Goal: Transaction & Acquisition: Purchase product/service

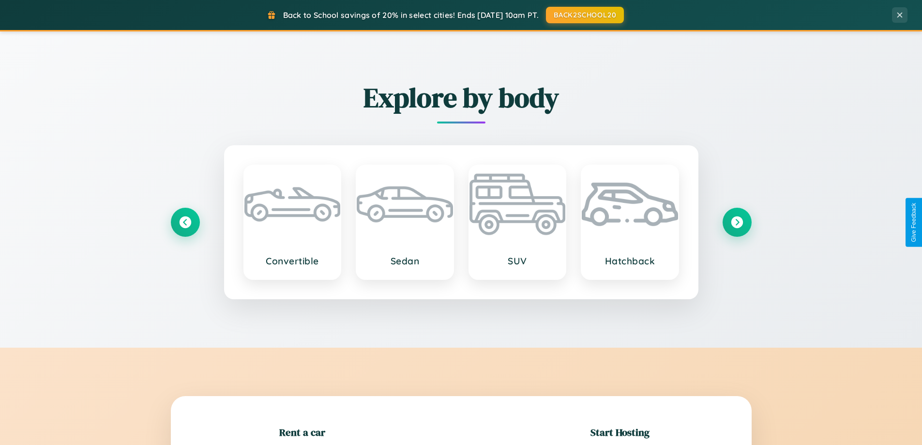
scroll to position [209, 0]
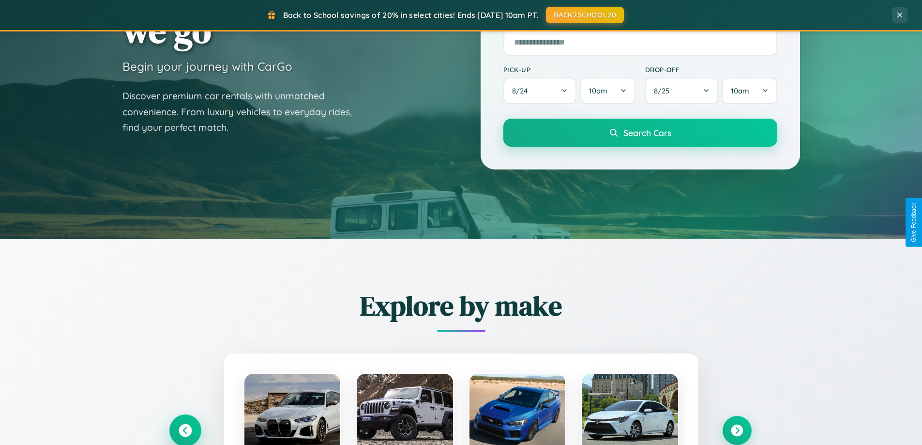
click at [185, 430] on icon at bounding box center [185, 430] width 13 height 13
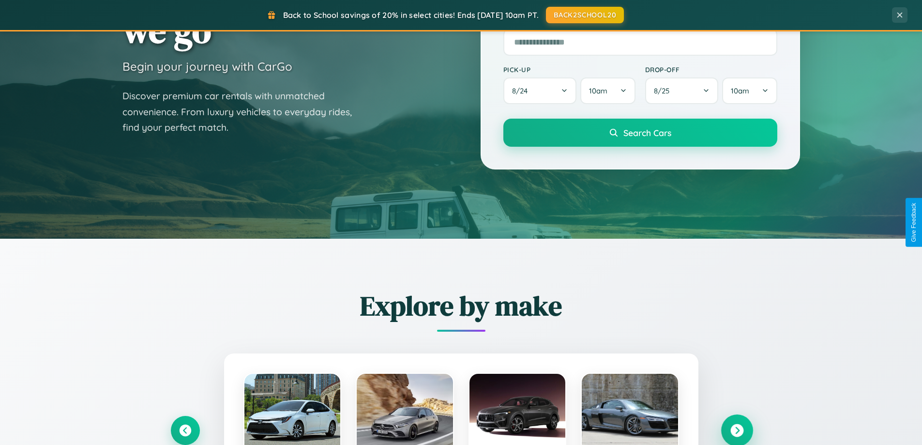
click at [737, 430] on icon at bounding box center [736, 430] width 13 height 13
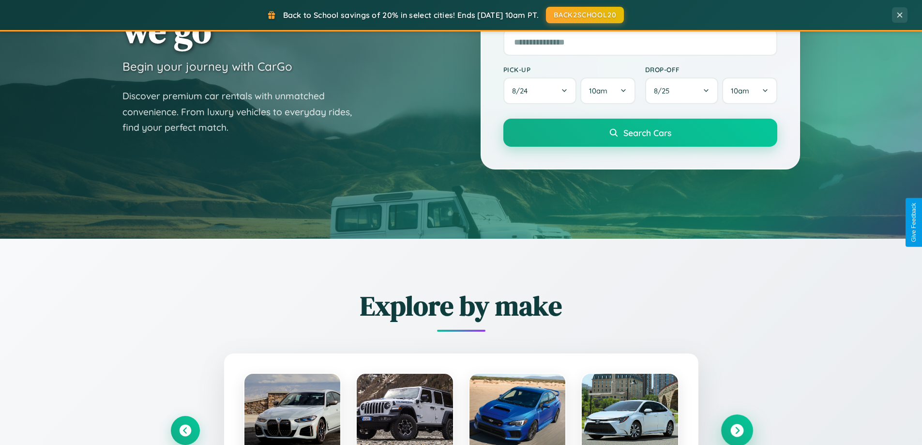
click at [737, 429] on icon at bounding box center [736, 430] width 13 height 13
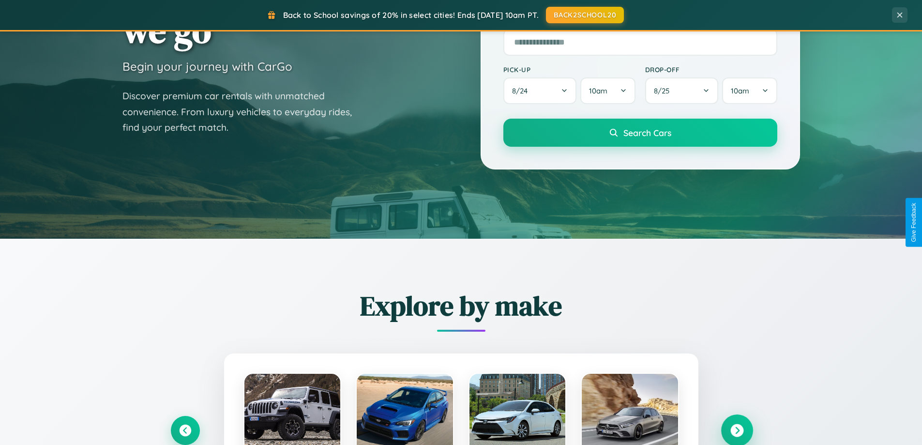
click at [737, 429] on icon at bounding box center [736, 430] width 13 height 13
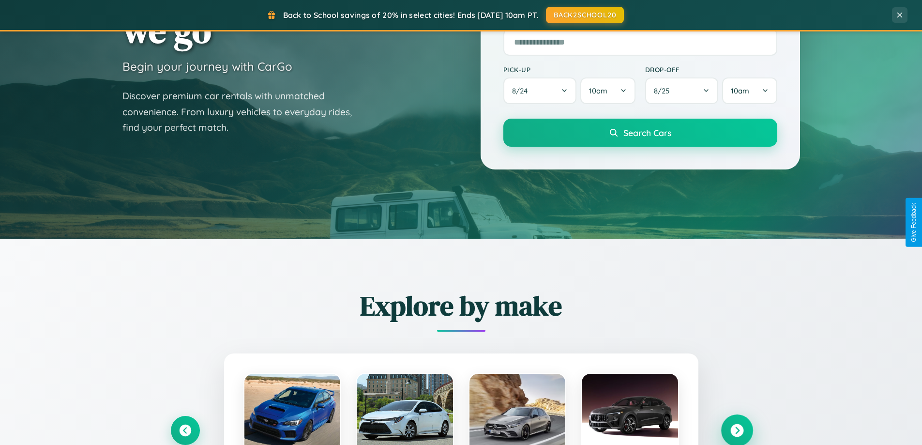
scroll to position [417, 0]
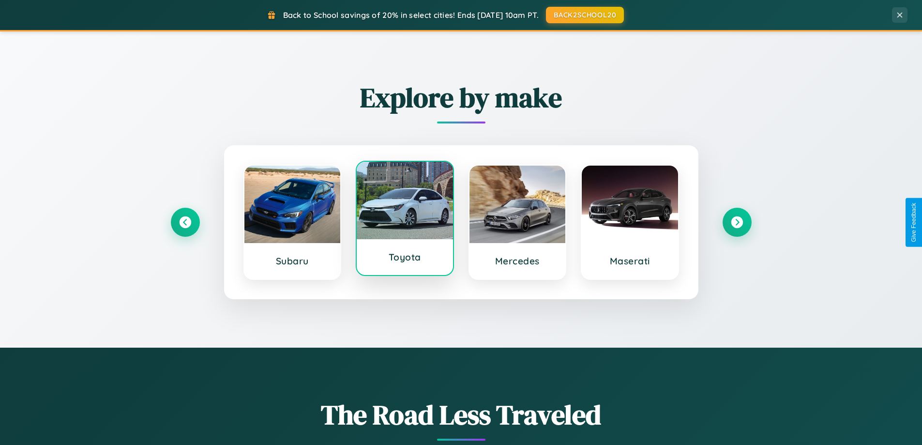
click at [405, 220] on div at bounding box center [405, 200] width 96 height 77
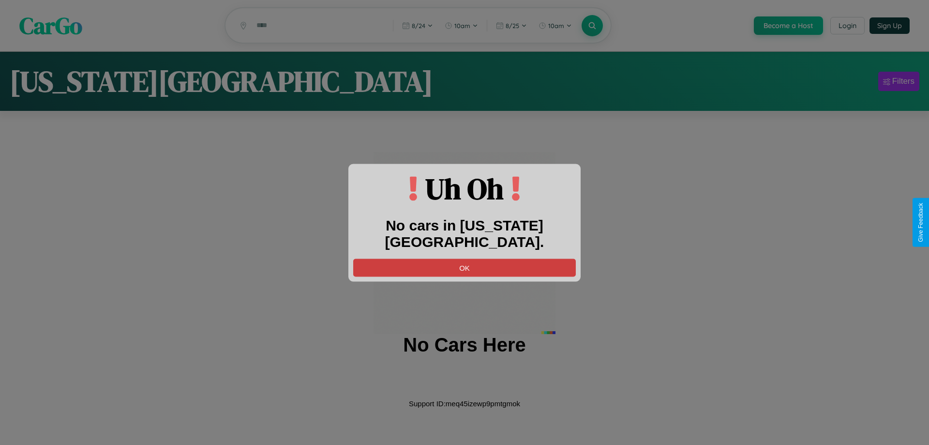
click at [465, 258] on button "OK" at bounding box center [464, 267] width 223 height 18
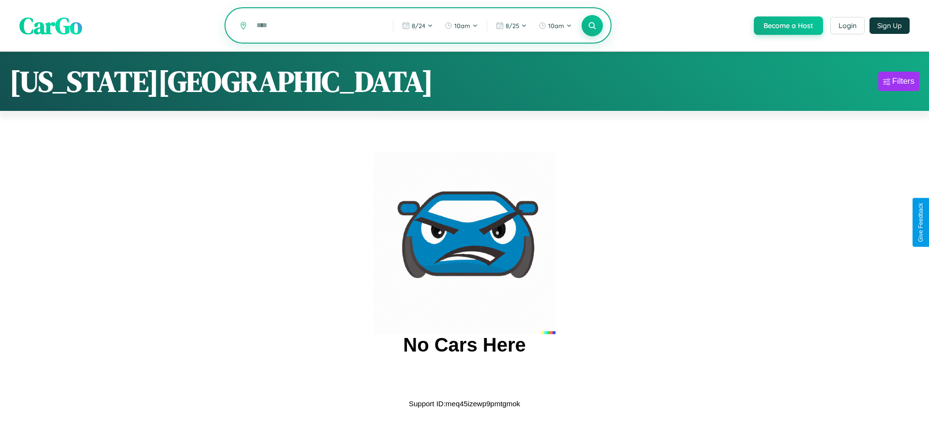
click at [317, 26] on input "text" at bounding box center [318, 25] width 132 height 17
type input "**********"
click at [591, 26] on icon at bounding box center [591, 25] width 9 height 9
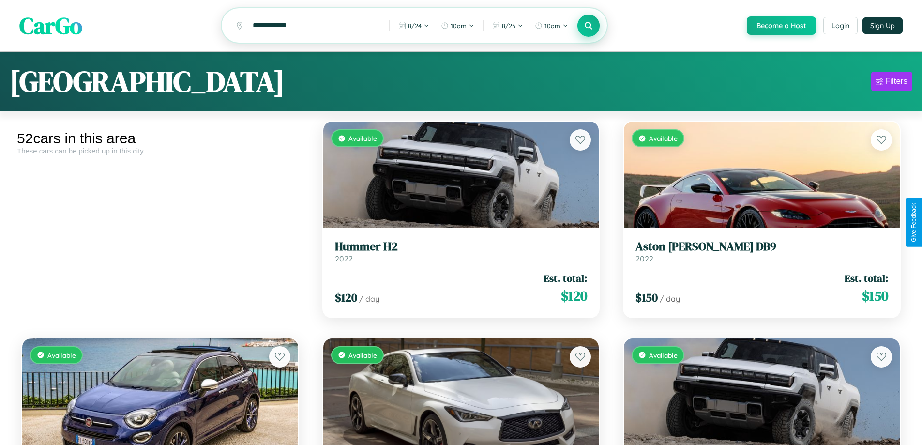
scroll to position [2953, 0]
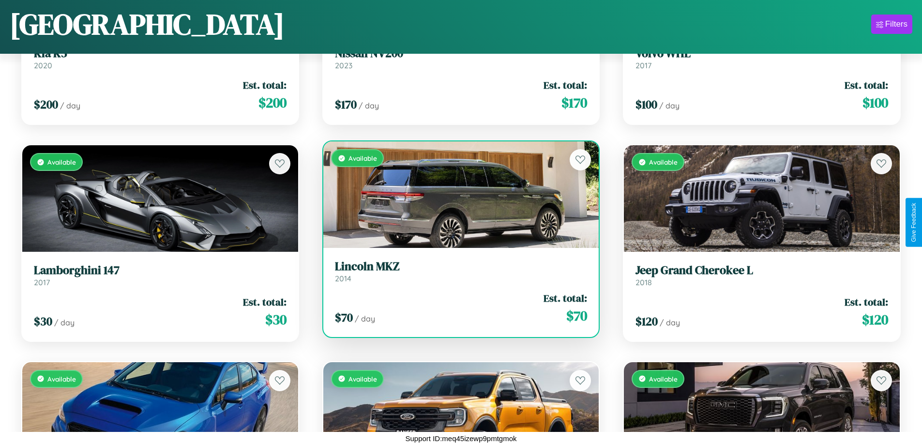
click at [457, 271] on h3 "Lincoln MKZ" at bounding box center [461, 266] width 253 height 14
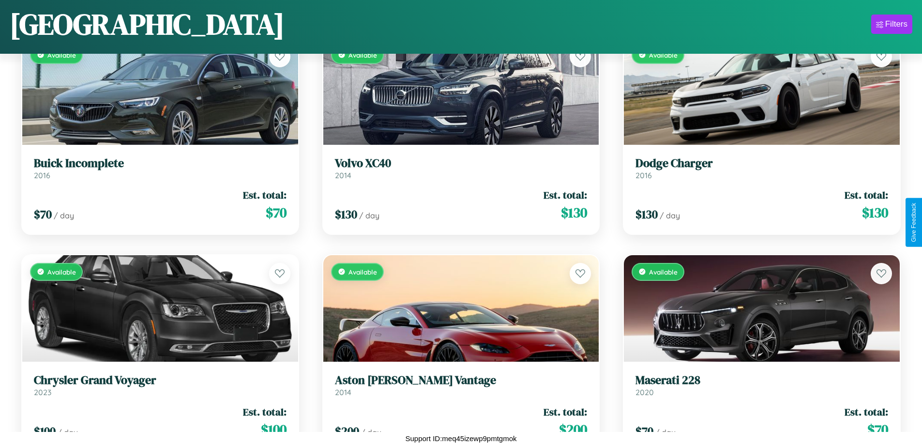
scroll to position [2086, 0]
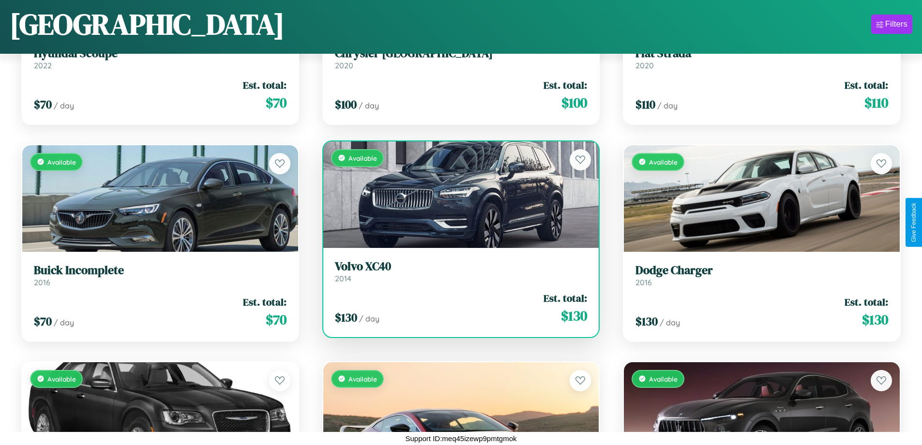
click at [457, 271] on h3 "Volvo XC40" at bounding box center [461, 266] width 253 height 14
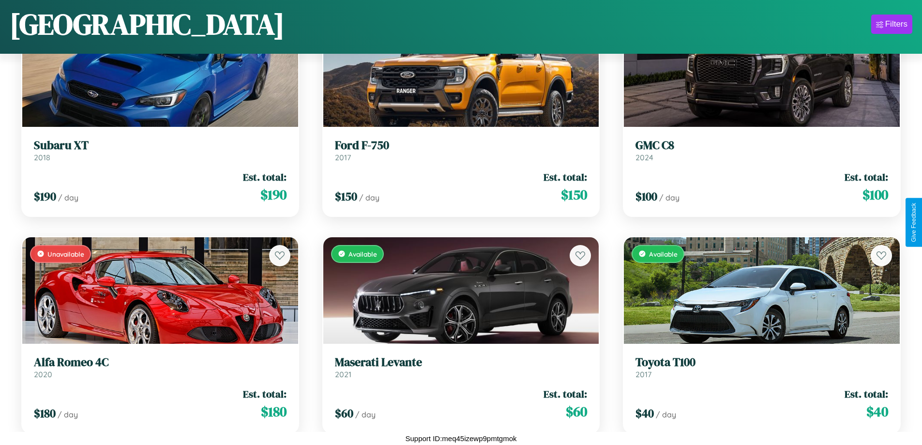
scroll to position [3542, 0]
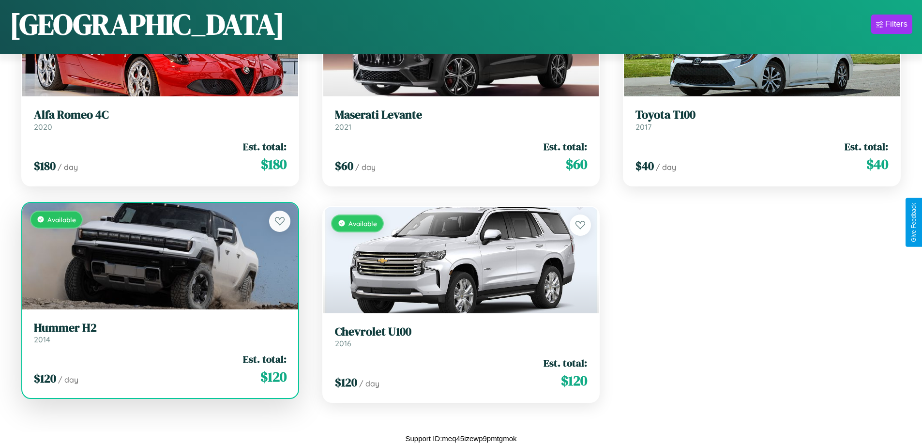
click at [159, 373] on div "$ 120 / day Est. total: $ 120" at bounding box center [160, 369] width 253 height 34
click at [159, 369] on div "$ 120 / day Est. total: $ 120" at bounding box center [160, 369] width 253 height 34
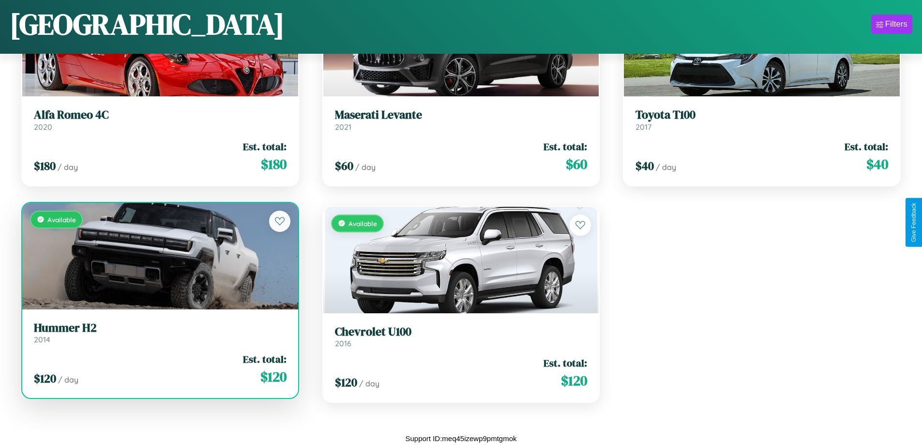
click at [159, 369] on div "$ 120 / day Est. total: $ 120" at bounding box center [160, 369] width 253 height 34
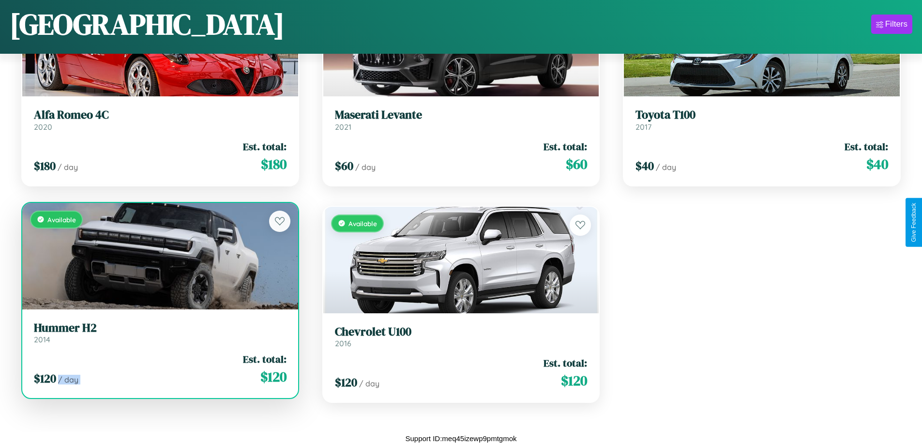
click at [159, 369] on div "$ 120 / day Est. total: $ 120" at bounding box center [160, 369] width 253 height 34
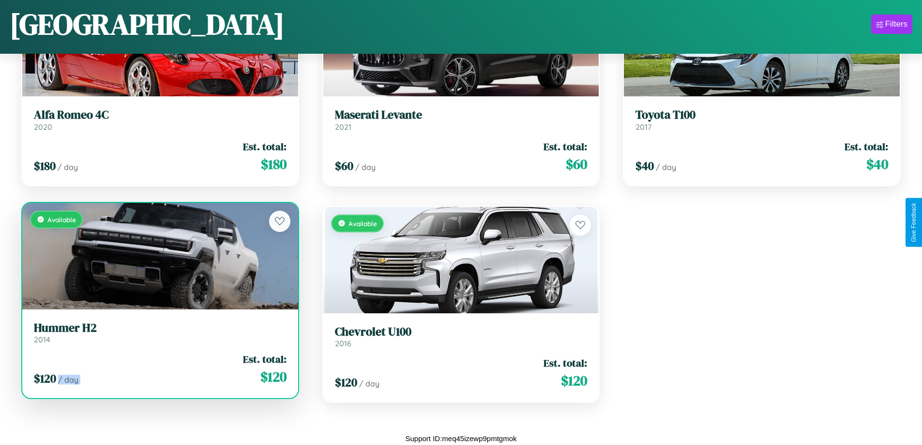
click at [159, 369] on div "$ 120 / day Est. total: $ 120" at bounding box center [160, 369] width 253 height 34
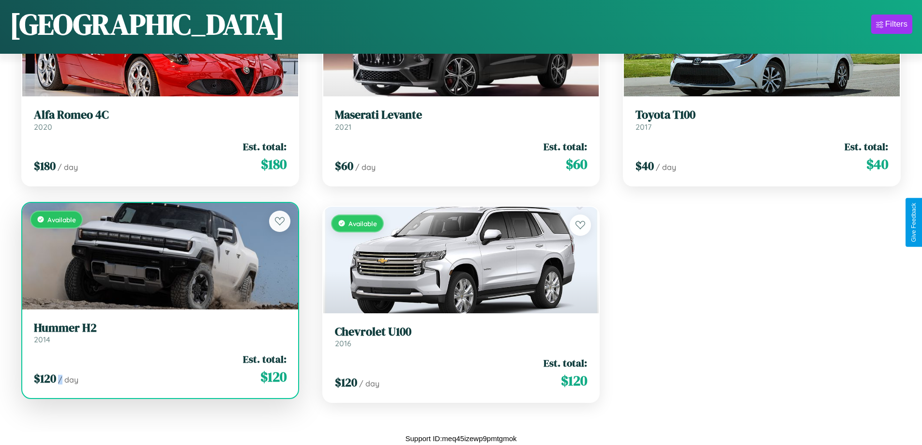
click at [159, 369] on div "$ 120 / day Est. total: $ 120" at bounding box center [160, 369] width 253 height 34
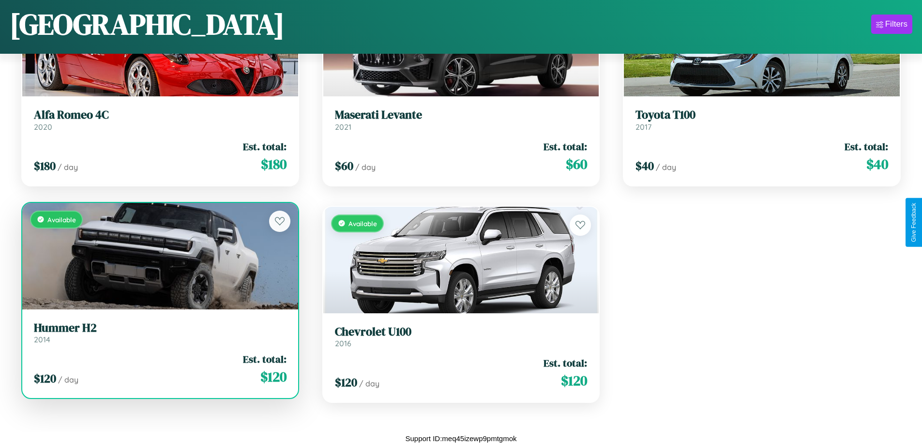
click at [159, 332] on h3 "Hummer H2" at bounding box center [160, 328] width 253 height 14
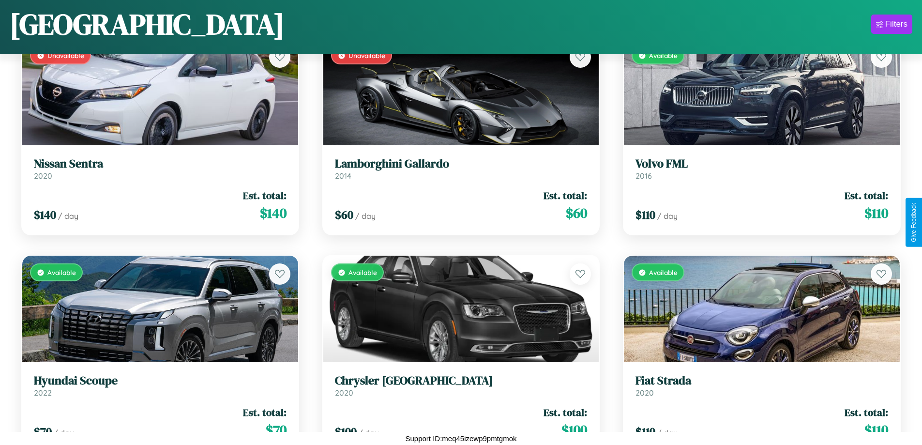
scroll to position [1653, 0]
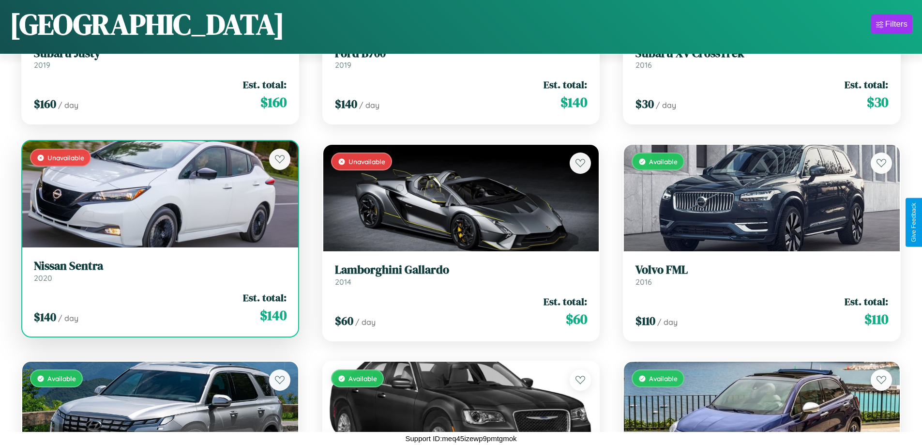
click at [159, 274] on link "Nissan Sentra 2020" at bounding box center [160, 271] width 253 height 24
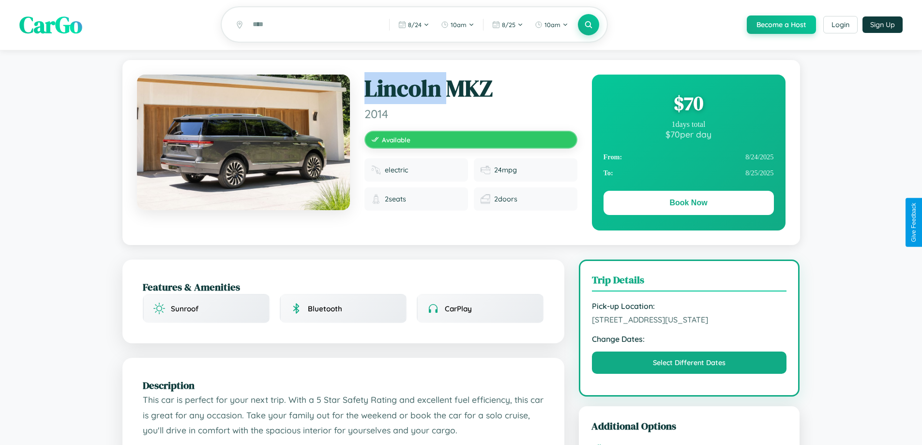
scroll to position [548, 0]
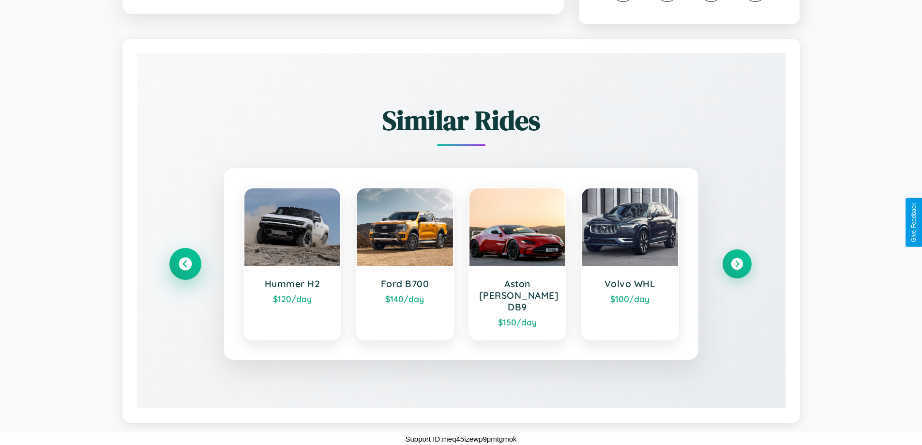
click at [185, 269] on icon at bounding box center [185, 263] width 13 height 13
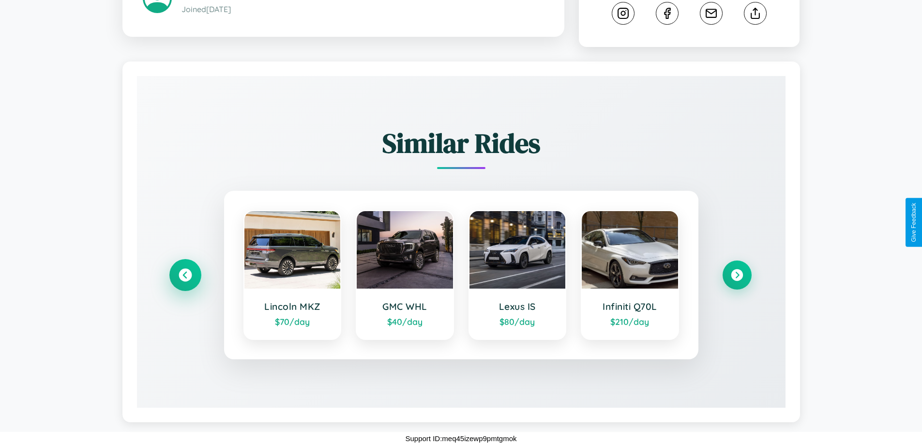
scroll to position [537, 0]
click at [737, 275] on icon at bounding box center [736, 275] width 13 height 13
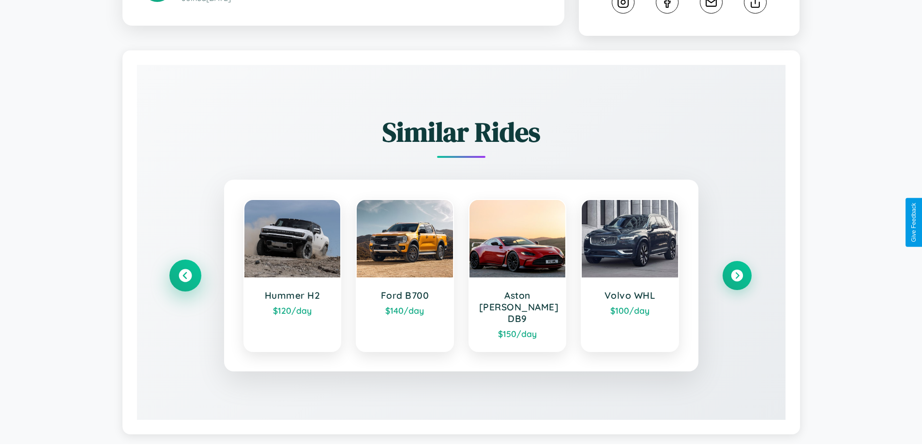
click at [185, 281] on icon at bounding box center [185, 275] width 13 height 13
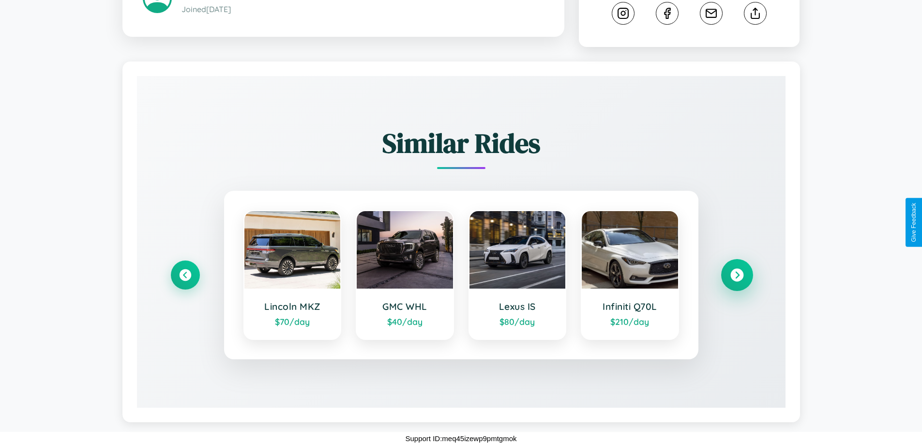
click at [737, 275] on icon at bounding box center [736, 275] width 13 height 13
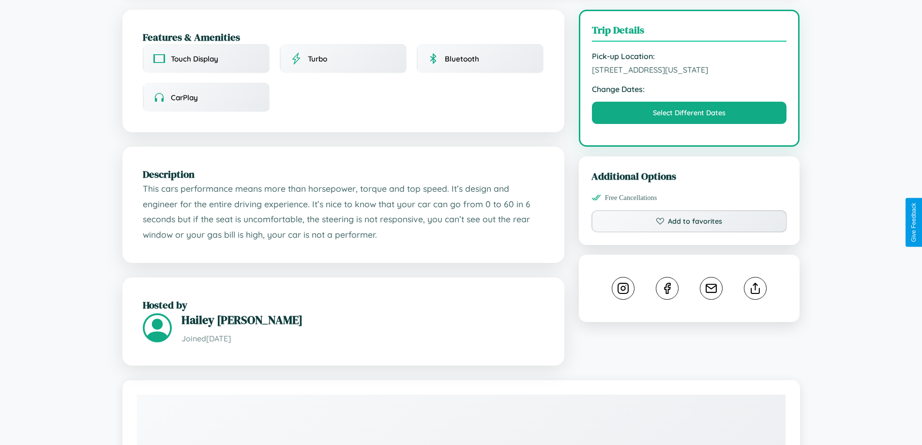
scroll to position [261, 0]
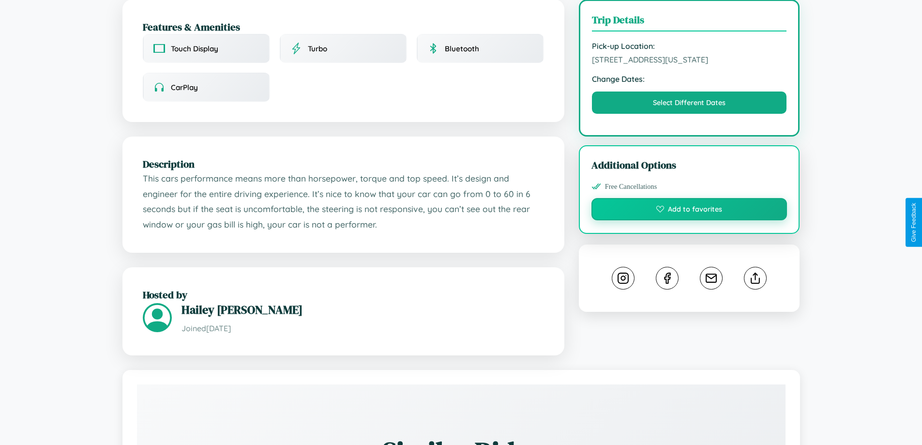
click at [689, 220] on button "Add to favorites" at bounding box center [689, 209] width 196 height 22
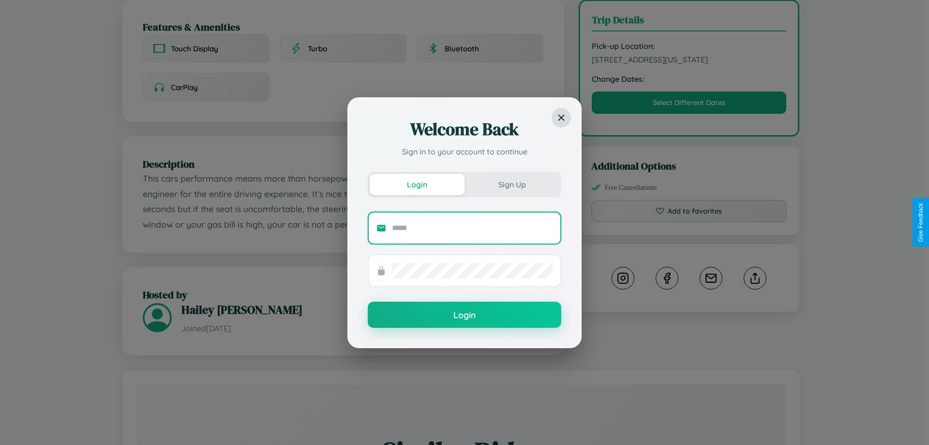
click at [472, 227] on input "text" at bounding box center [472, 227] width 161 height 15
type input "**********"
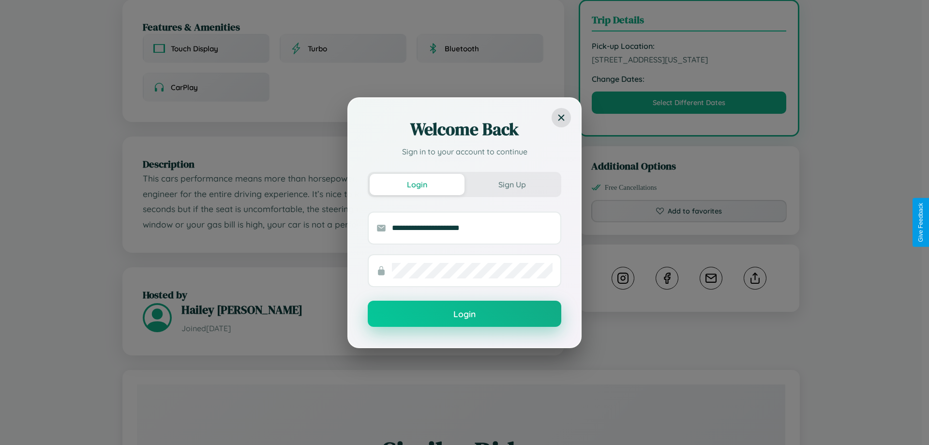
click at [465, 314] on button "Login" at bounding box center [465, 314] width 194 height 26
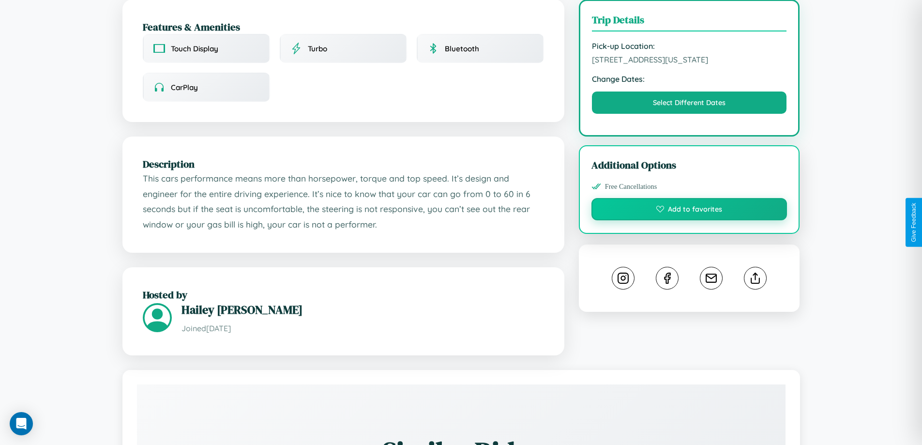
click at [689, 220] on button "Add to favorites" at bounding box center [689, 209] width 196 height 22
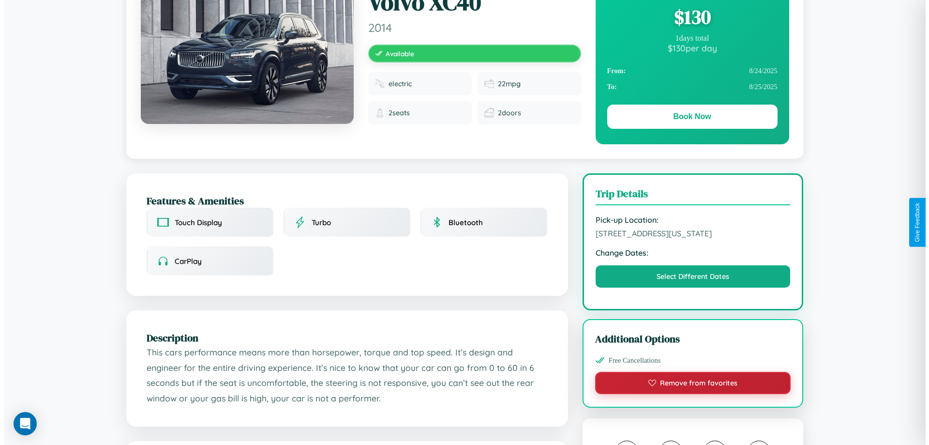
scroll to position [0, 0]
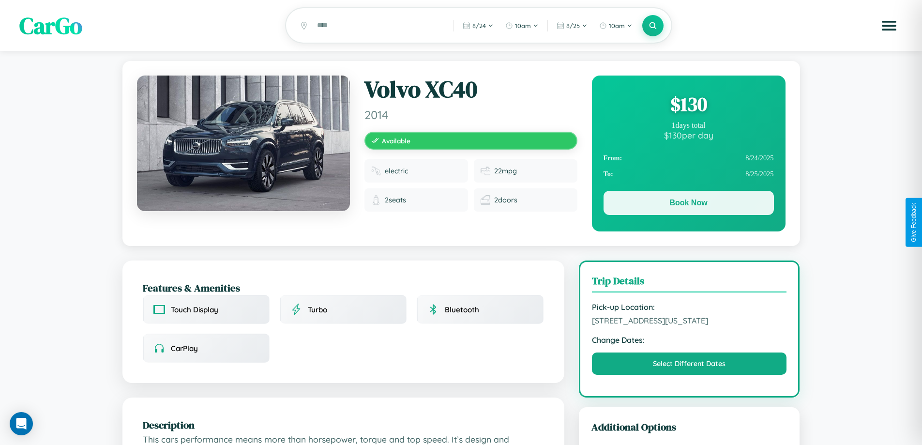
click at [688, 205] on button "Book Now" at bounding box center [688, 203] width 170 height 24
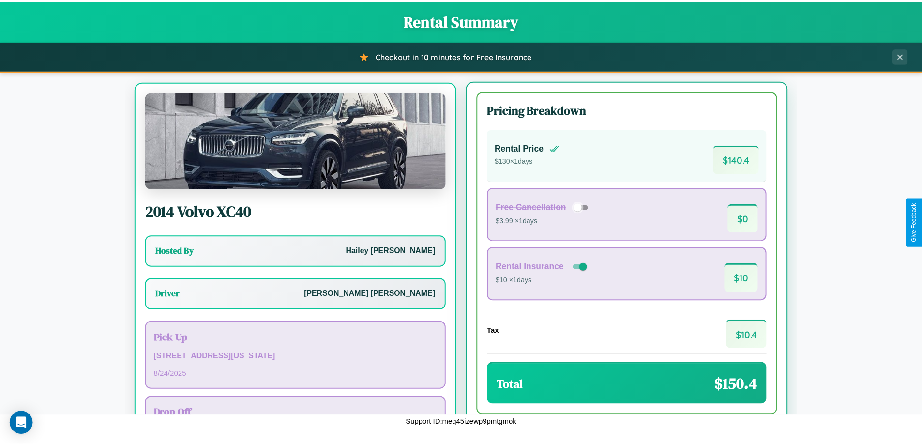
scroll to position [45, 0]
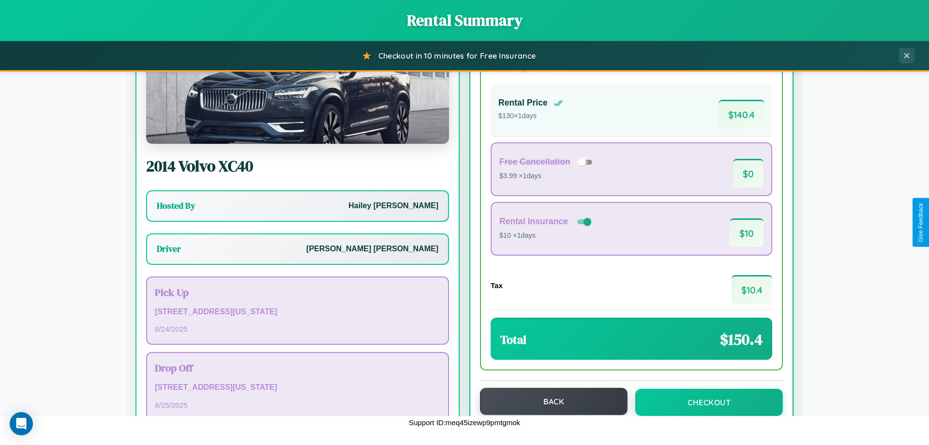
click at [549, 401] on button "Back" at bounding box center [554, 401] width 148 height 27
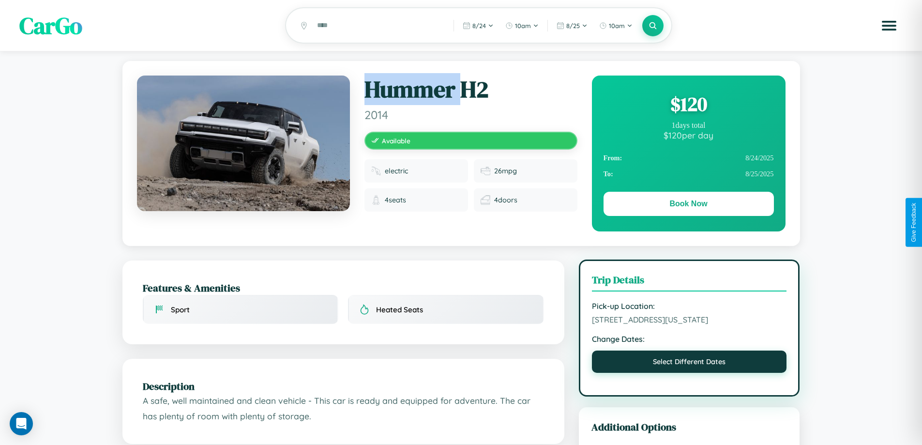
click at [689, 373] on button "Select Different Dates" at bounding box center [689, 361] width 195 height 22
select select "*"
select select "****"
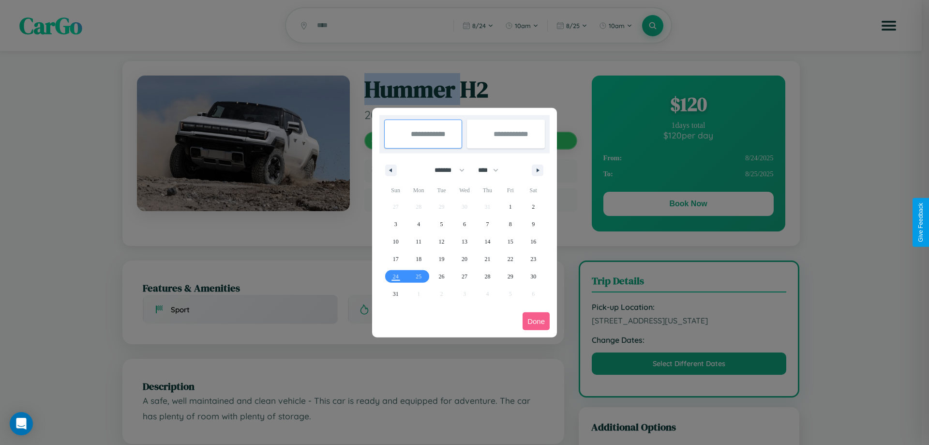
click at [445, 170] on select "******* ******** ***** ***** *** **** **** ****** ********* ******* ******** **…" at bounding box center [447, 170] width 41 height 16
select select "**"
click at [464, 258] on span "19" at bounding box center [465, 258] width 6 height 17
type input "**********"
click at [533, 258] on span "22" at bounding box center [533, 258] width 6 height 17
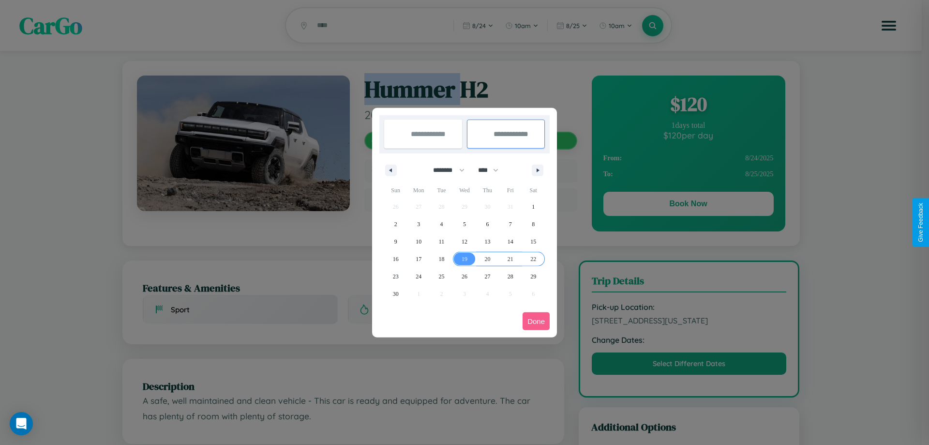
type input "**********"
click at [536, 321] on button "Done" at bounding box center [536, 321] width 27 height 18
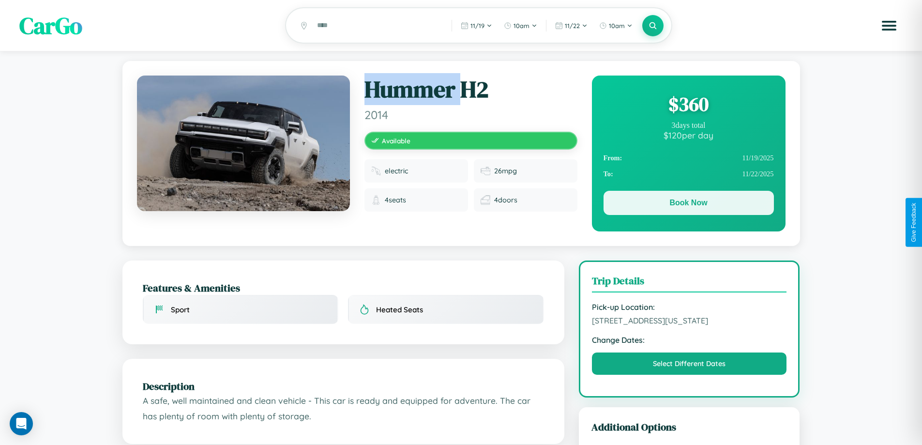
click at [688, 205] on button "Book Now" at bounding box center [688, 203] width 170 height 24
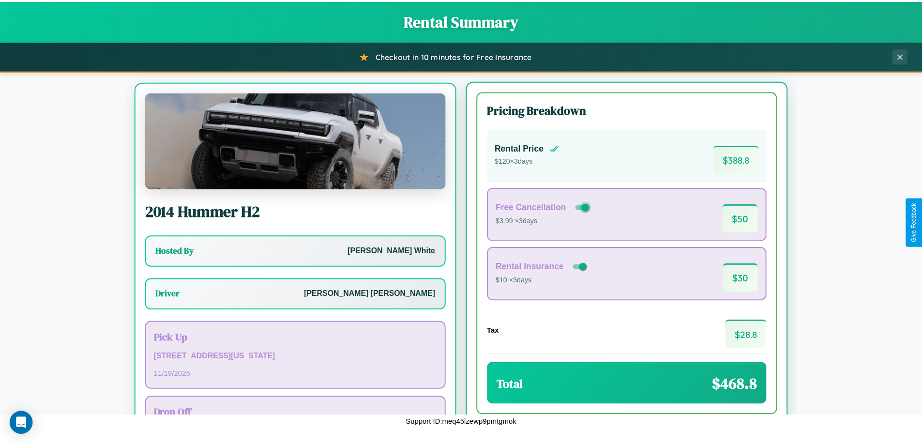
scroll to position [45, 0]
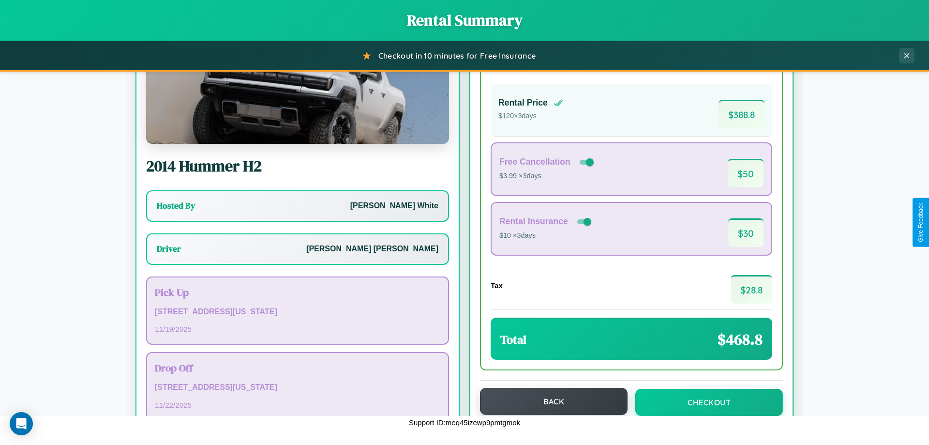
click at [549, 402] on button "Back" at bounding box center [554, 401] width 148 height 27
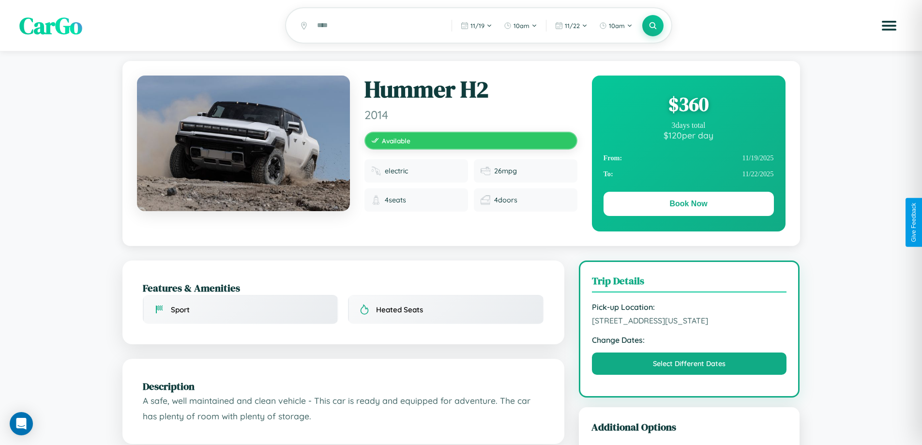
click at [688, 105] on div "$ 360" at bounding box center [688, 104] width 170 height 26
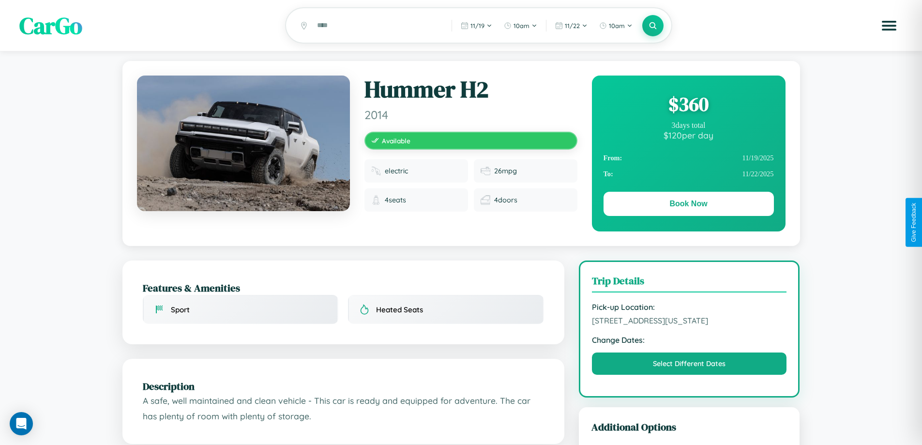
click at [688, 105] on div "$ 360" at bounding box center [688, 104] width 170 height 26
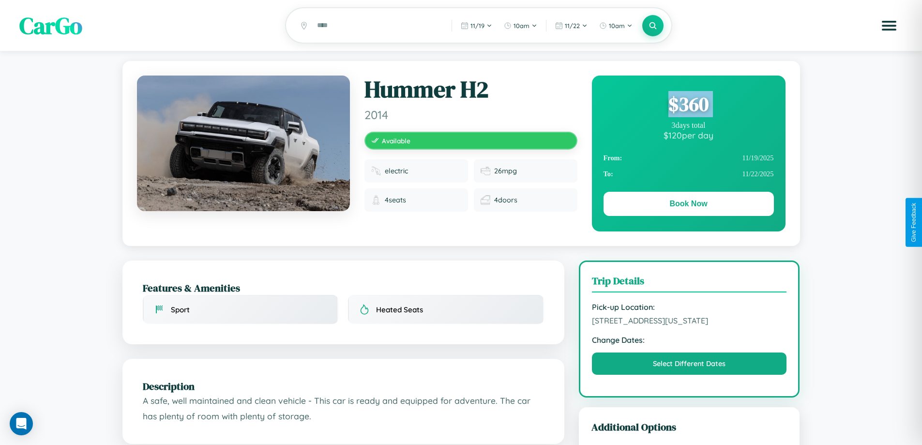
click at [688, 105] on div "$ 360" at bounding box center [688, 104] width 170 height 26
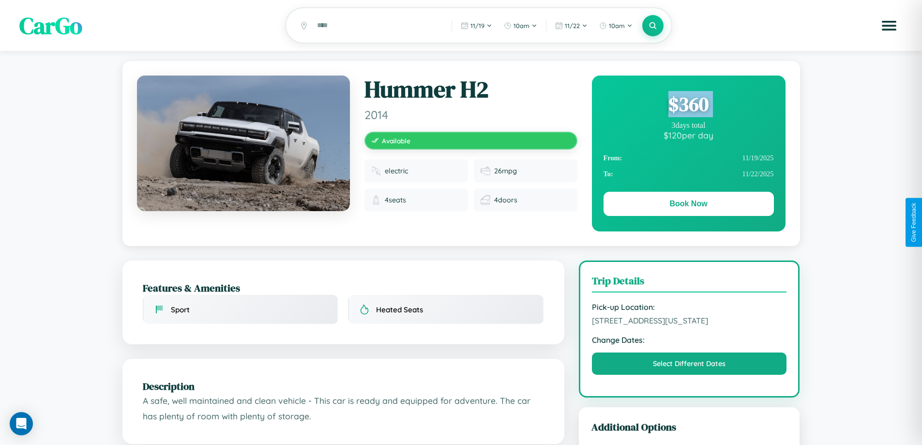
click at [688, 105] on div "$ 360" at bounding box center [688, 104] width 170 height 26
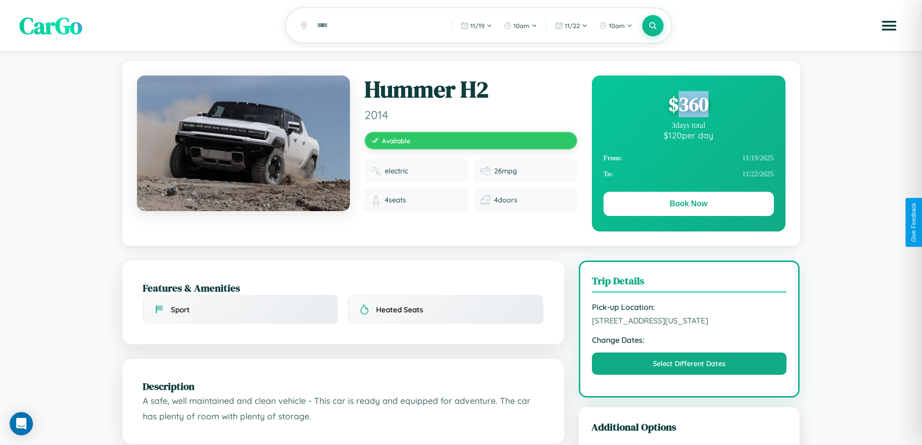
click at [688, 105] on div "$ 360" at bounding box center [688, 104] width 170 height 26
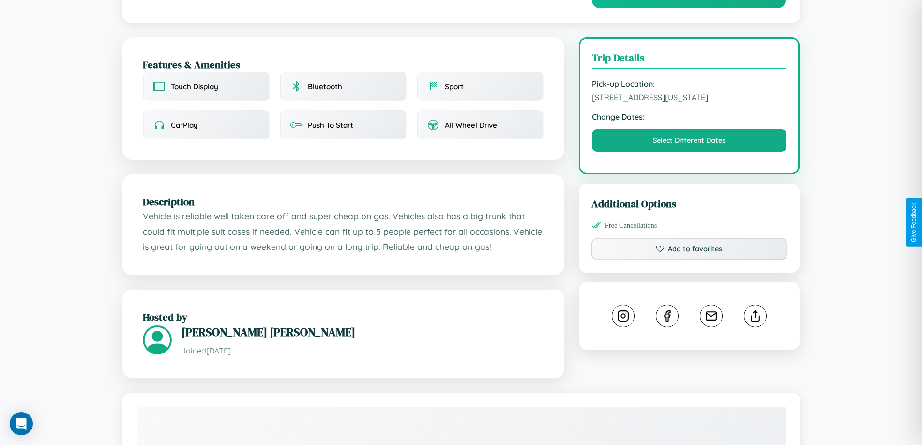
scroll to position [358, 0]
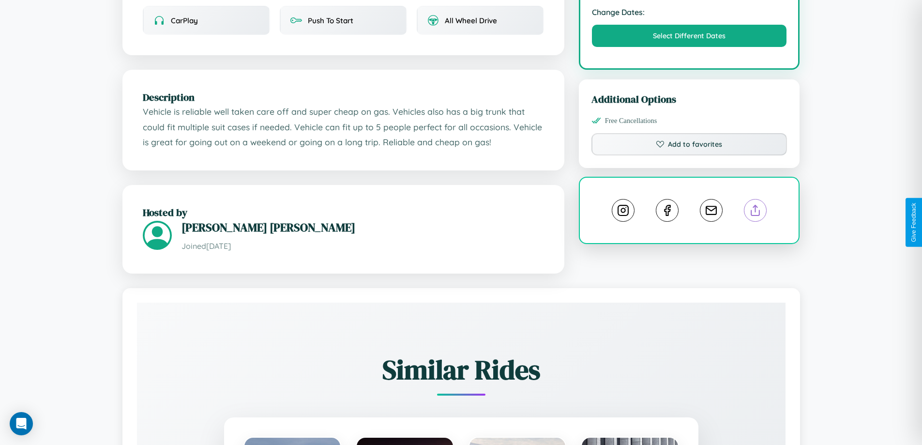
click at [755, 212] on line at bounding box center [755, 208] width 0 height 7
